Goal: Task Accomplishment & Management: Use online tool/utility

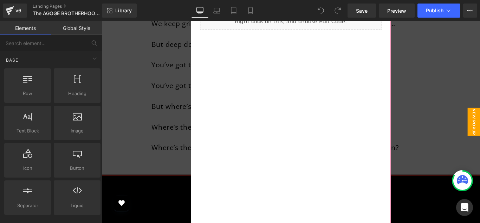
scroll to position [460, 0]
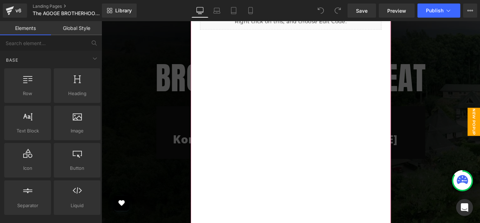
scroll to position [54, 0]
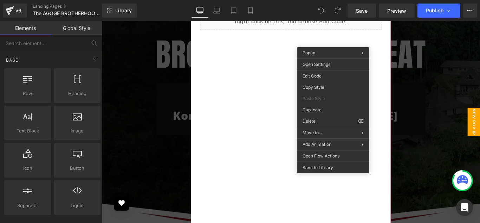
click at [257, 83] on div "Liquid" at bounding box center [314, 134] width 225 height 264
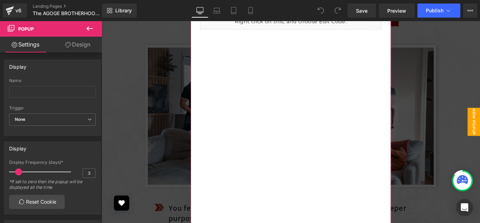
scroll to position [1157, 0]
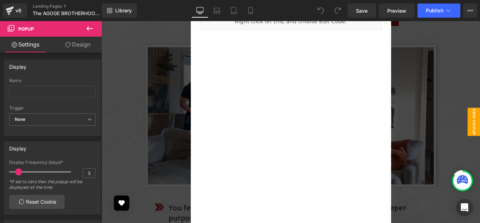
click at [89, 27] on icon at bounding box center [89, 28] width 8 height 8
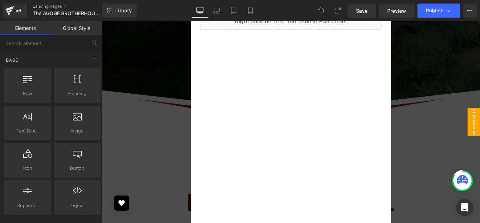
scroll to position [186, 0]
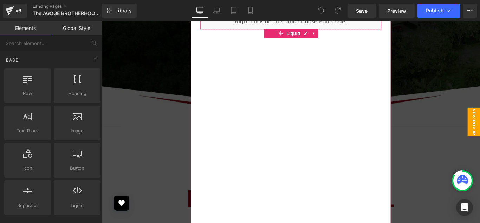
click at [314, 27] on div "Liquid" at bounding box center [314, 22] width 204 height 18
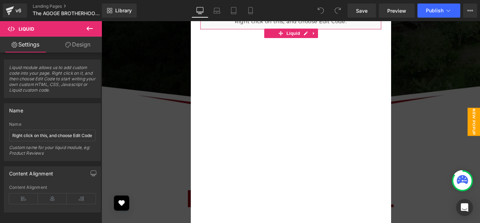
click at [28, 44] on link "Settings" at bounding box center [25, 45] width 51 height 16
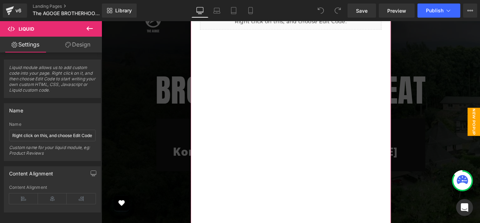
scroll to position [0, 0]
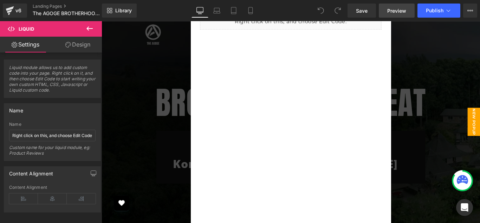
click at [394, 11] on span "Preview" at bounding box center [397, 10] width 19 height 7
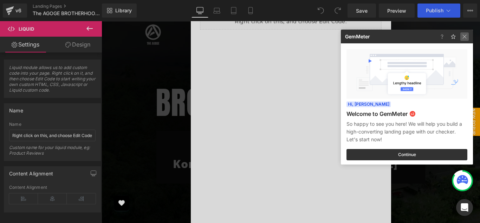
click at [463, 38] on img at bounding box center [465, 36] width 8 height 8
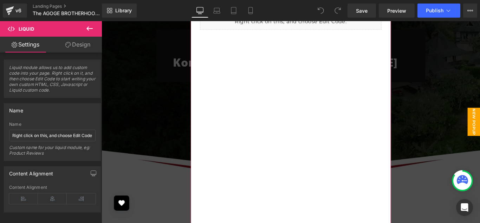
scroll to position [103, 0]
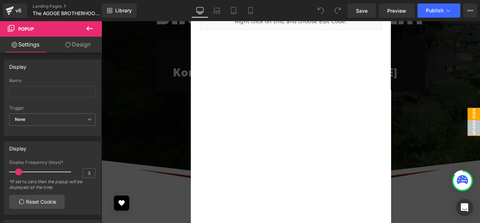
scroll to position [0, 0]
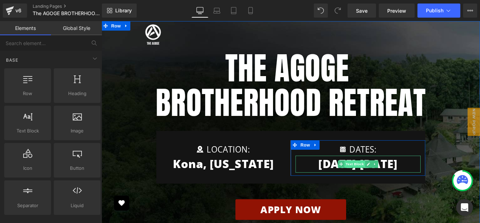
click at [390, 185] on span "Text Block" at bounding box center [386, 181] width 23 height 8
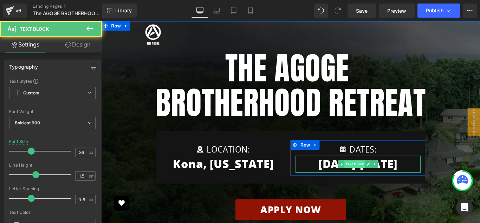
click at [390, 185] on span "Text Block" at bounding box center [386, 181] width 23 height 8
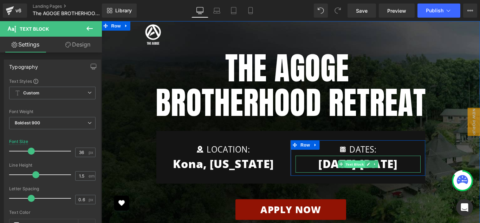
click at [388, 185] on span "Text Block" at bounding box center [386, 182] width 23 height 8
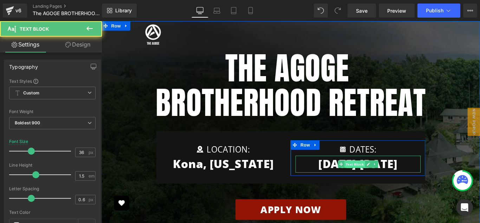
click at [388, 185] on span "Text Block" at bounding box center [386, 182] width 23 height 8
click at [426, 176] on p "[DATE]-[DATE]" at bounding box center [390, 181] width 141 height 19
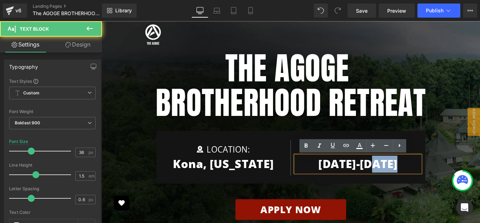
click at [426, 176] on p "[DATE]-[DATE]" at bounding box center [390, 181] width 141 height 19
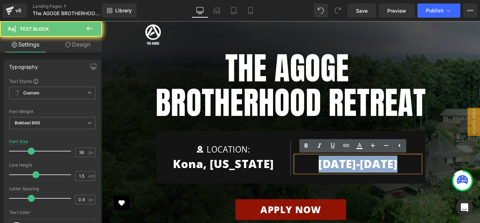
click at [426, 176] on p "[DATE]-[DATE]" at bounding box center [390, 181] width 141 height 19
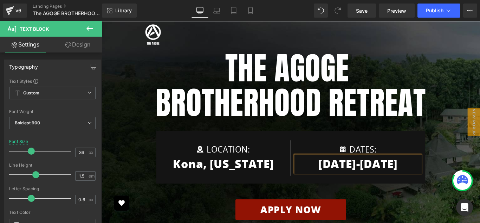
click at [425, 184] on p "Feb 6-7" at bounding box center [390, 181] width 141 height 19
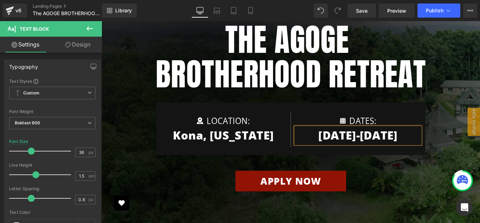
scroll to position [29, 0]
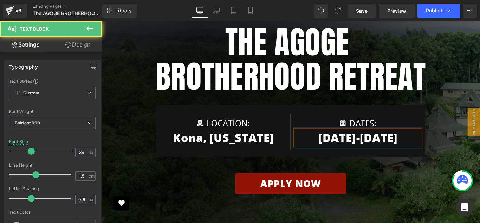
click at [382, 152] on p "Feb 6-7, 2026" at bounding box center [390, 152] width 141 height 19
click at [395, 153] on p "Feb 5-7, 2026" at bounding box center [390, 152] width 141 height 19
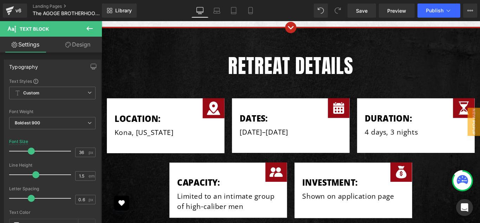
scroll to position [3091, 0]
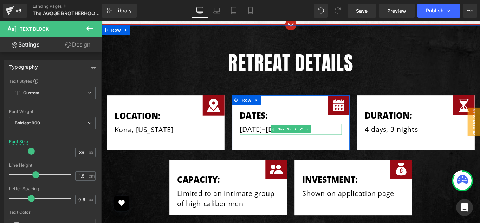
click at [291, 145] on p "[DATE]–[DATE]" at bounding box center [314, 142] width 115 height 12
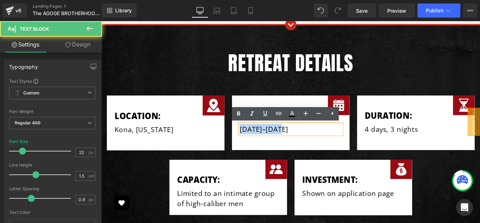
drag, startPoint x: 303, startPoint y: 144, endPoint x: 240, endPoint y: 153, distance: 64.0
click at [240, 153] on div "Image Location: Heading Kona, Hawaii Text Block Row Image Dates: Heading Octobe…" at bounding box center [314, 124] width 422 height 82
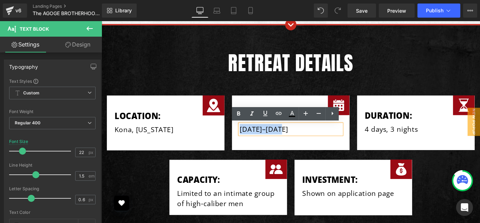
click at [240, 153] on div "Image Location: Heading Kona, Hawaii Text Block Row" at bounding box center [173, 130] width 141 height 72
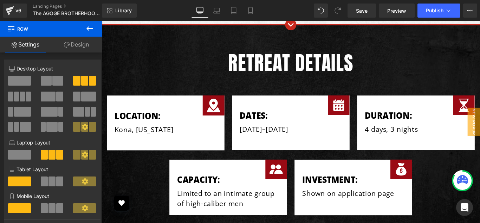
click at [241, 151] on div "Image Location: Heading Kona, Hawaii Text Block Row" at bounding box center [173, 130] width 141 height 72
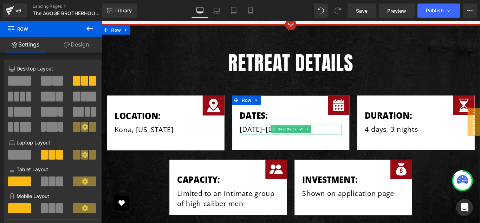
click at [284, 142] on p "[DATE]–[DATE]" at bounding box center [314, 142] width 115 height 12
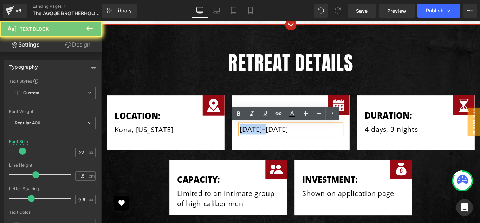
click at [284, 141] on p "[DATE]–[DATE]" at bounding box center [314, 142] width 115 height 12
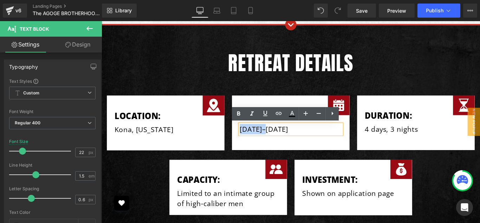
click at [284, 141] on p "[DATE]–[DATE]" at bounding box center [314, 142] width 115 height 12
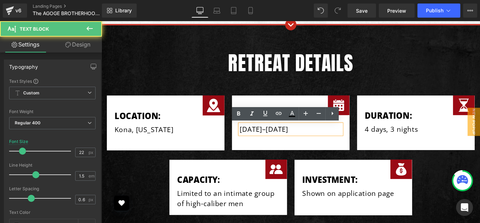
click at [284, 141] on p "[DATE]–[DATE]" at bounding box center [314, 142] width 115 height 12
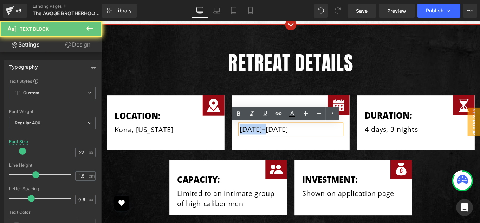
click at [284, 141] on p "[DATE]–[DATE]" at bounding box center [314, 142] width 115 height 12
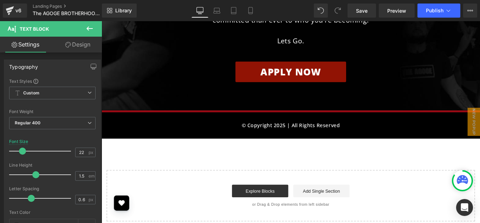
scroll to position [3859, 0]
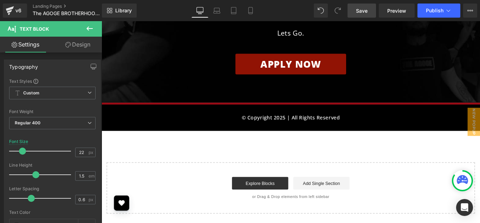
click at [364, 11] on span "Save" at bounding box center [362, 10] width 12 height 7
click at [358, 11] on span "Save" at bounding box center [362, 10] width 12 height 7
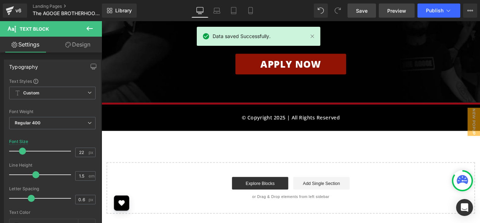
click at [394, 14] on link "Preview" at bounding box center [397, 11] width 36 height 14
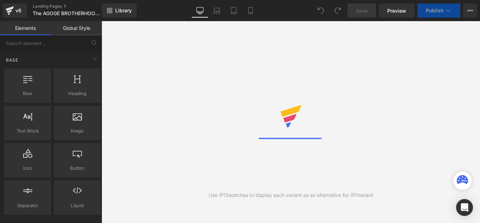
click at [396, 14] on link "Preview" at bounding box center [397, 11] width 36 height 14
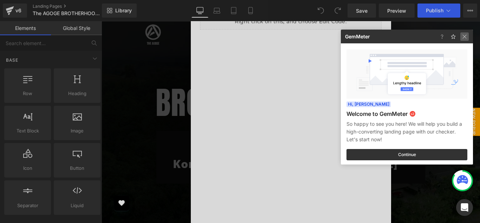
click at [466, 35] on img at bounding box center [465, 36] width 8 height 8
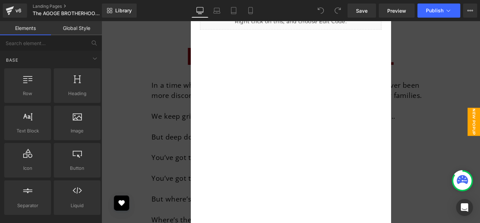
scroll to position [283, 0]
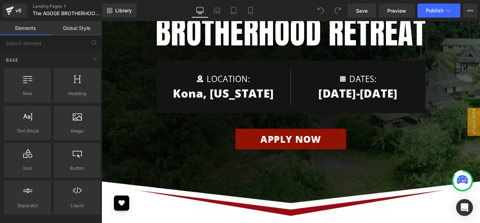
scroll to position [0, 0]
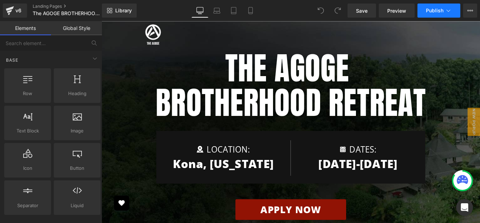
click at [448, 11] on icon at bounding box center [448, 10] width 7 height 7
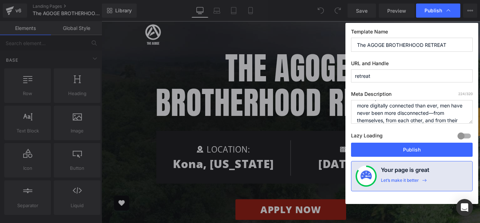
scroll to position [30, 0]
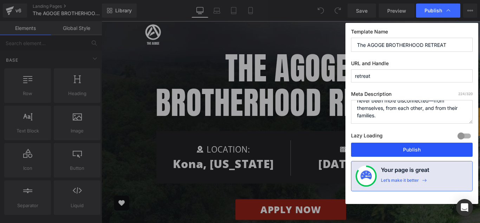
click at [408, 149] on button "Publish" at bounding box center [412, 149] width 122 height 14
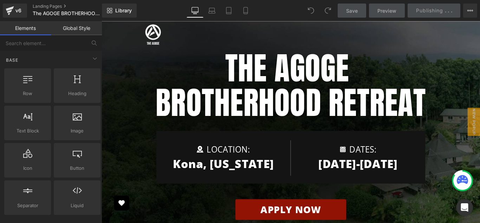
click at [326, 201] on div "Image Location: Text Block Icon List Kona, Hawaii Text Block Row Image dates: T…" at bounding box center [314, 173] width 303 height 59
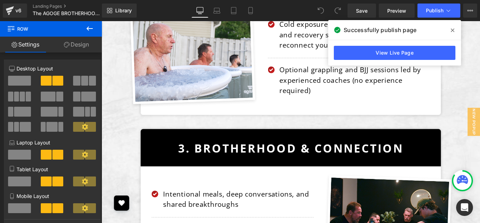
scroll to position [1818, 0]
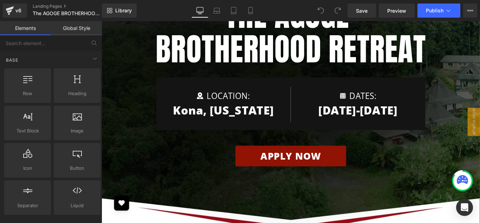
scroll to position [61, 0]
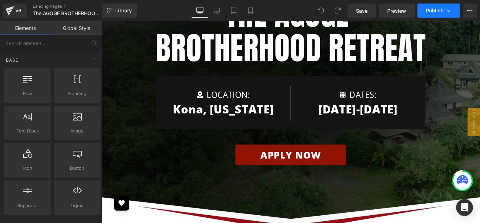
click at [427, 12] on span "Publish" at bounding box center [435, 11] width 18 height 6
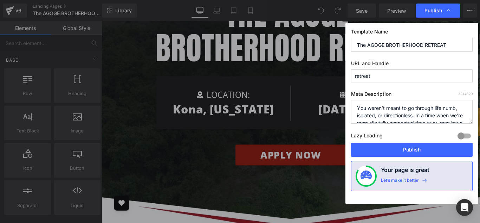
click at [427, 12] on span "Publish" at bounding box center [434, 10] width 18 height 6
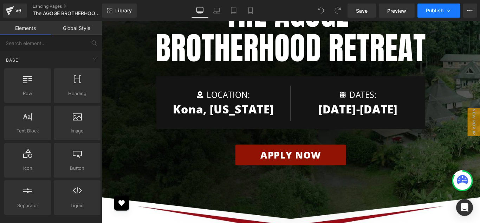
click at [441, 10] on span "Publish" at bounding box center [435, 11] width 18 height 6
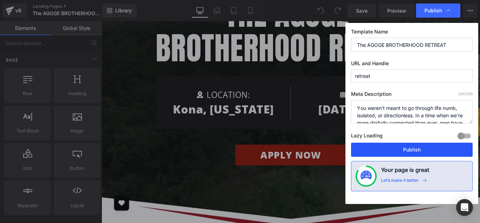
click at [414, 149] on button "Publish" at bounding box center [412, 149] width 122 height 14
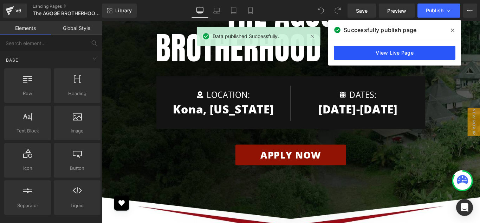
click at [387, 51] on link "View Live Page" at bounding box center [395, 53] width 122 height 14
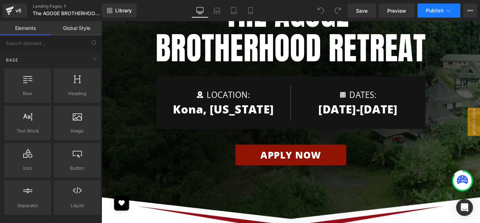
click at [447, 12] on icon at bounding box center [448, 10] width 7 height 7
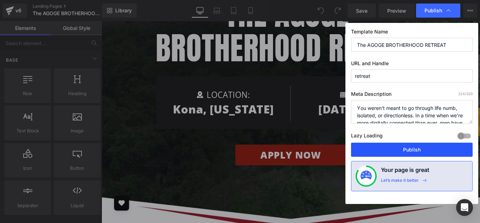
drag, startPoint x: 405, startPoint y: 152, endPoint x: 341, endPoint y: 146, distance: 64.3
click at [405, 152] on button "Publish" at bounding box center [412, 149] width 122 height 14
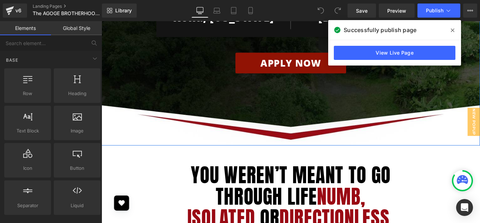
scroll to position [198, 0]
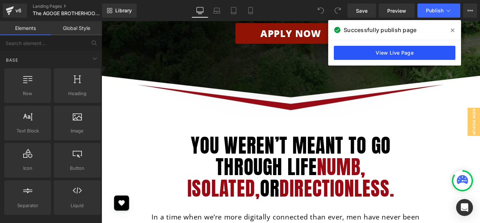
click at [413, 52] on link "View Live Page" at bounding box center [395, 53] width 122 height 14
